Goal: Find specific page/section: Find specific page/section

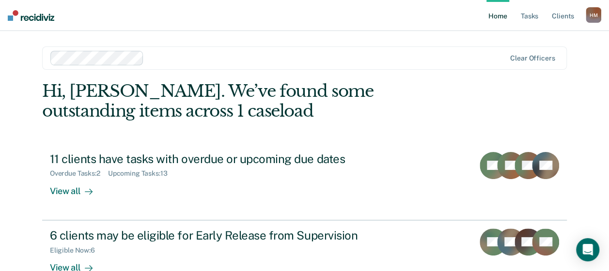
scroll to position [48, 0]
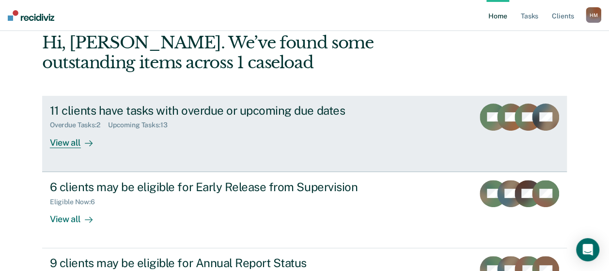
click at [66, 145] on div "View all" at bounding box center [77, 138] width 54 height 19
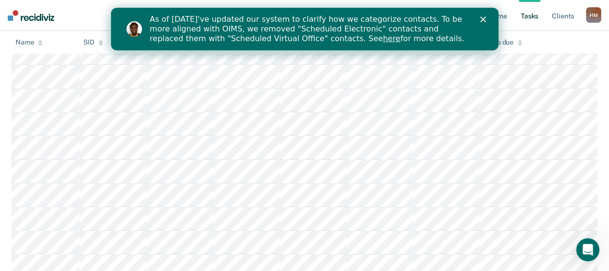
scroll to position [240, 0]
click at [382, 40] on link "here" at bounding box center [390, 38] width 17 height 9
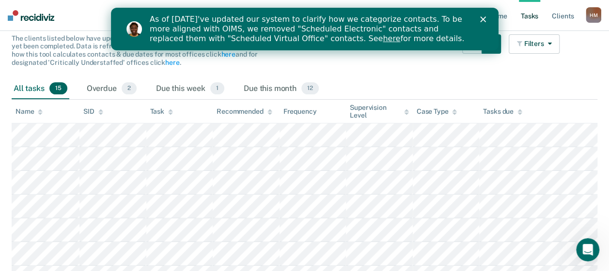
click at [428, 110] on div "Case Type" at bounding box center [436, 112] width 41 height 8
click at [497, 109] on div "Tasks due" at bounding box center [502, 112] width 39 height 8
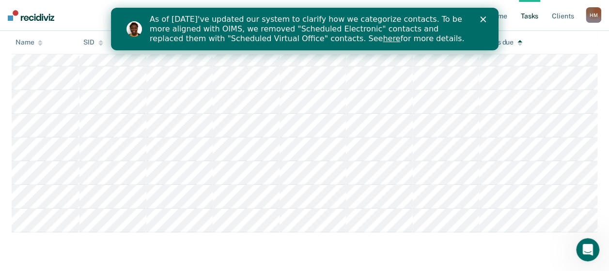
scroll to position [385, 0]
